Goal: Transaction & Acquisition: Purchase product/service

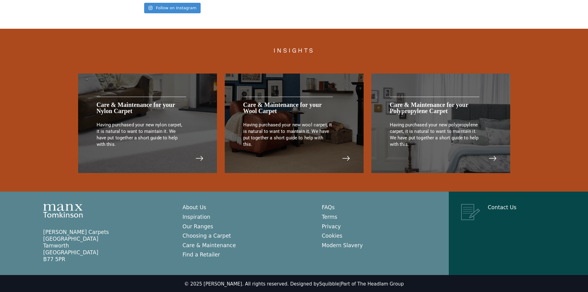
scroll to position [1268, 0]
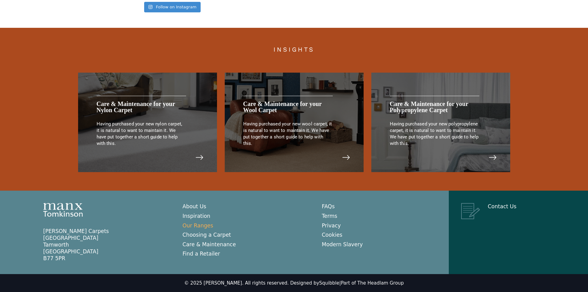
click at [206, 227] on link "Our Ranges" at bounding box center [197, 225] width 31 height 6
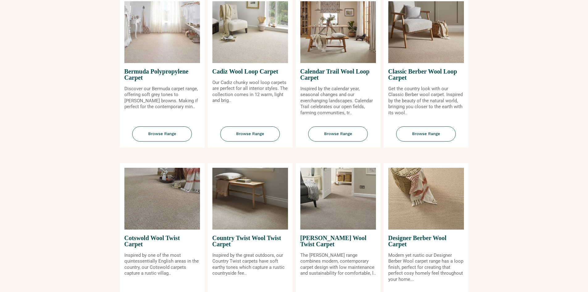
scroll to position [154, 0]
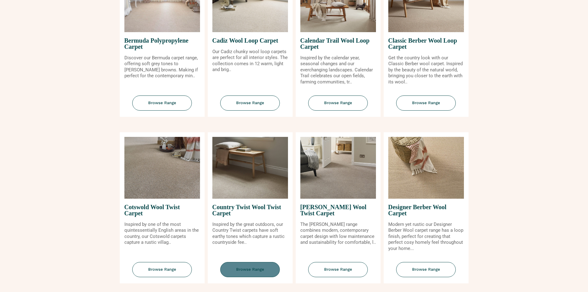
click at [241, 267] on span "Browse Range" at bounding box center [250, 269] width 60 height 15
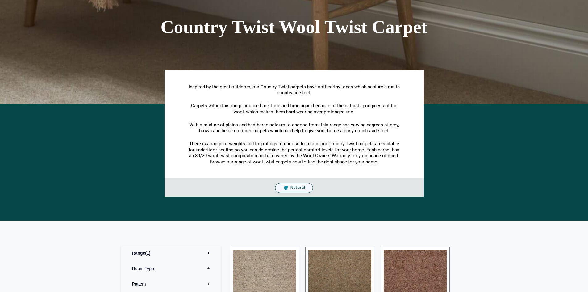
scroll to position [185, 0]
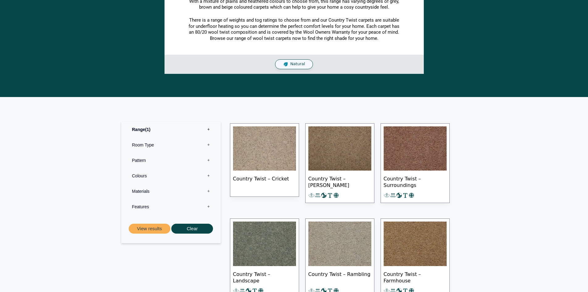
click at [269, 158] on img at bounding box center [264, 148] width 63 height 44
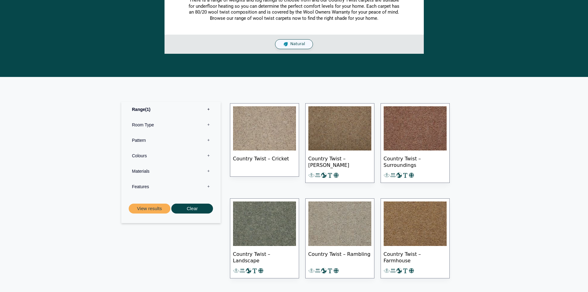
scroll to position [216, 0]
